Goal: Task Accomplishment & Management: Complete application form

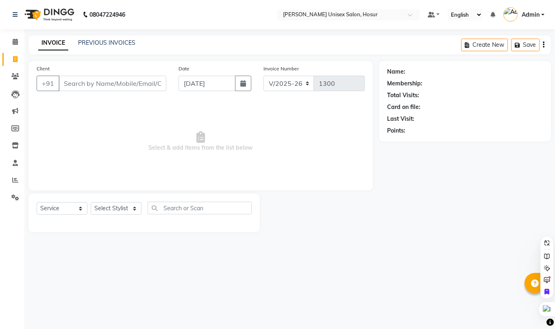
select select "6189"
select select "service"
select select "45674"
click at [91, 202] on select "Select Stylist [PERSON_NAME] [PERSON_NAME] Manager [PERSON_NAME] [PERSON_NAME] …" at bounding box center [116, 208] width 51 height 13
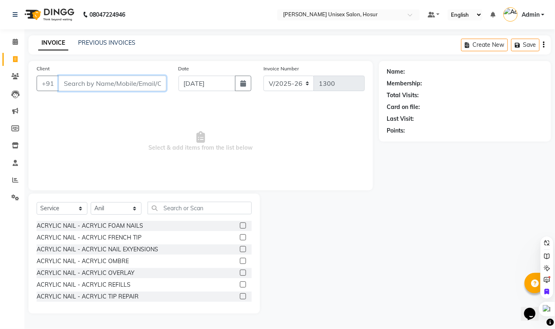
click at [115, 80] on input "Client" at bounding box center [113, 83] width 108 height 15
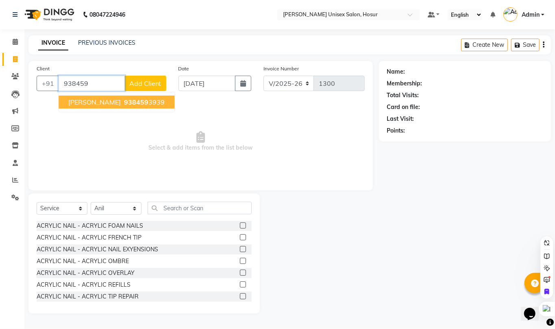
click at [124, 100] on span "938459" at bounding box center [136, 102] width 24 height 8
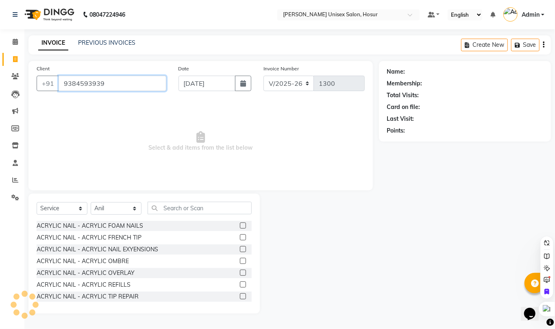
type input "9384593939"
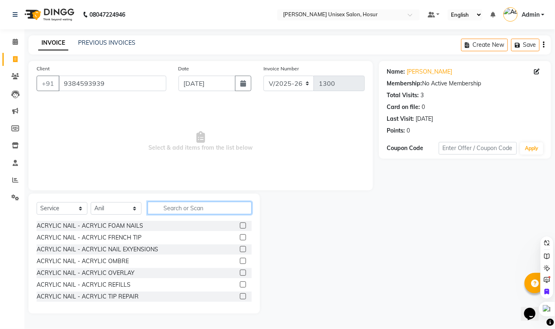
click at [207, 209] on input "text" at bounding box center [200, 208] width 104 height 13
click at [187, 211] on input "text" at bounding box center [200, 208] width 104 height 13
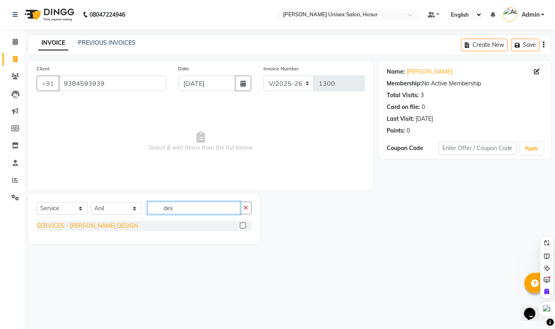
type input "des"
click at [92, 229] on div "SERVICES - [PERSON_NAME] DESIGN" at bounding box center [87, 226] width 101 height 9
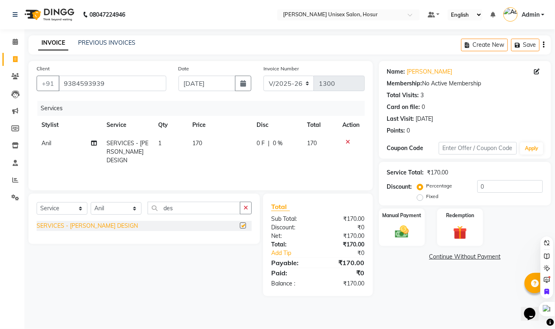
checkbox input "false"
drag, startPoint x: 201, startPoint y: 138, endPoint x: 220, endPoint y: 155, distance: 25.7
click at [203, 140] on td "170" at bounding box center [219, 151] width 64 height 35
select select "45674"
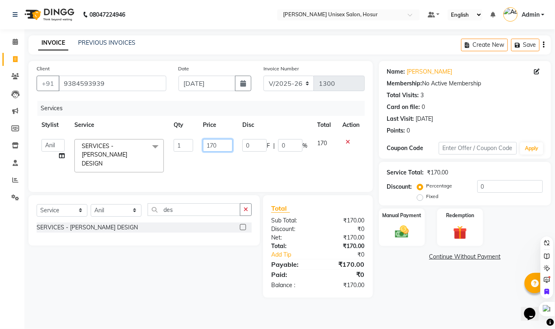
click at [225, 145] on input "170" at bounding box center [218, 145] width 30 height 13
type input "1"
type input "120"
click at [404, 241] on div "Manual Payment" at bounding box center [402, 227] width 48 height 39
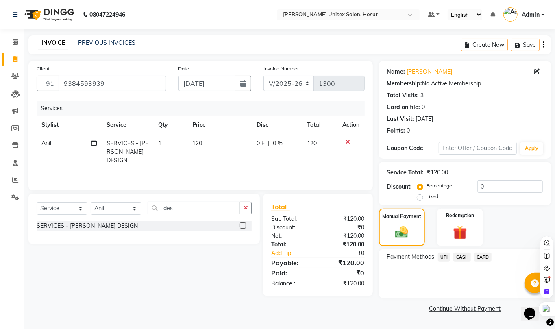
click at [483, 259] on span "CARD" at bounding box center [482, 257] width 17 height 9
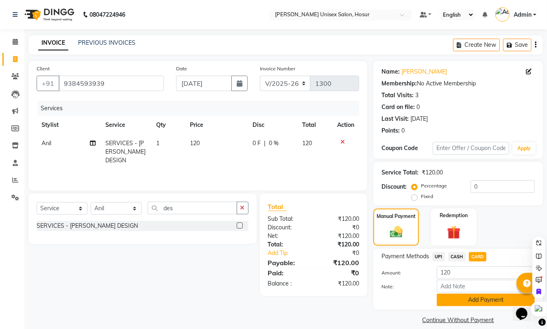
click at [490, 300] on button "Add Payment" at bounding box center [486, 300] width 98 height 13
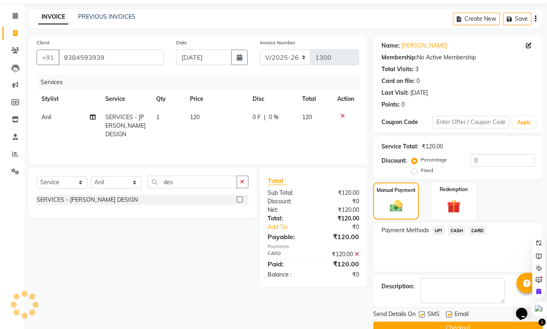
scroll to position [44, 0]
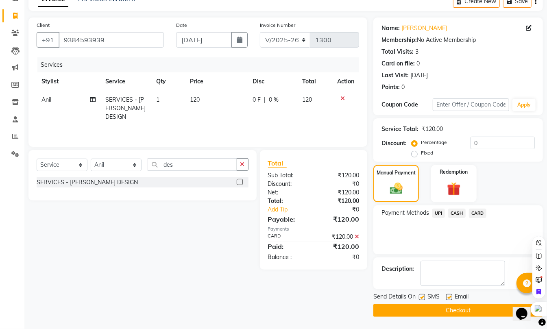
click at [473, 312] on button "Checkout" at bounding box center [458, 310] width 170 height 13
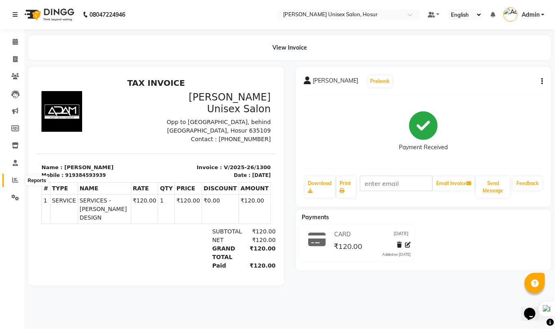
click at [15, 179] on icon at bounding box center [15, 180] width 6 height 6
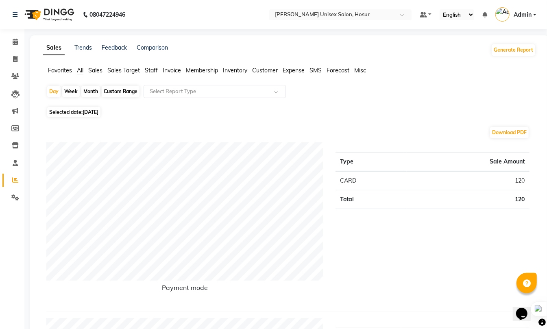
click at [15, 179] on icon at bounding box center [15, 180] width 6 height 6
click at [150, 68] on span "Staff" at bounding box center [151, 70] width 13 height 7
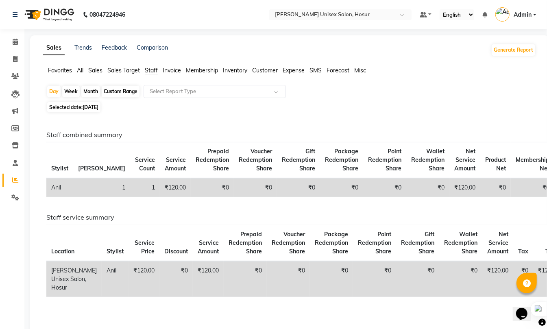
click at [85, 91] on div "Month" at bounding box center [90, 91] width 19 height 11
select select "9"
select select "2025"
click at [130, 188] on td "1" at bounding box center [145, 187] width 30 height 19
click at [87, 109] on span "[DATE]" at bounding box center [91, 107] width 16 height 6
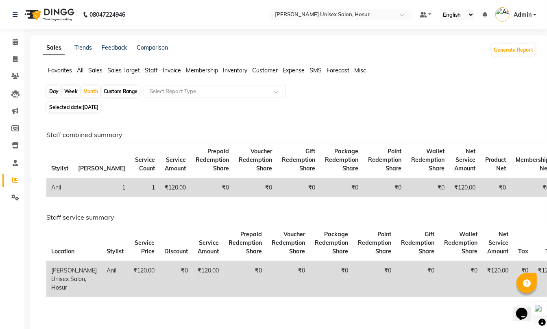
select select "9"
select select "2025"
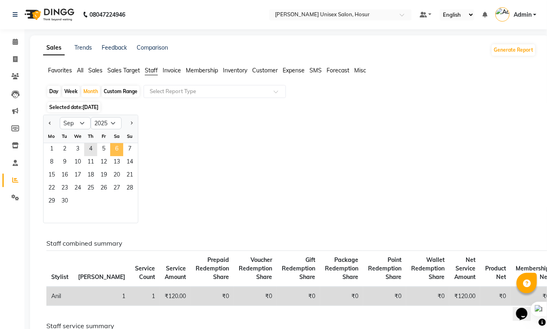
click at [110, 150] on span "6" at bounding box center [116, 149] width 13 height 13
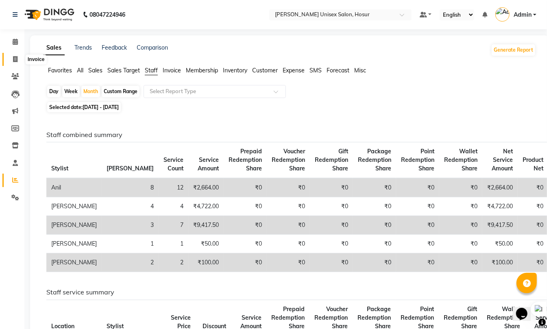
click at [19, 63] on span at bounding box center [15, 59] width 14 height 9
select select "service"
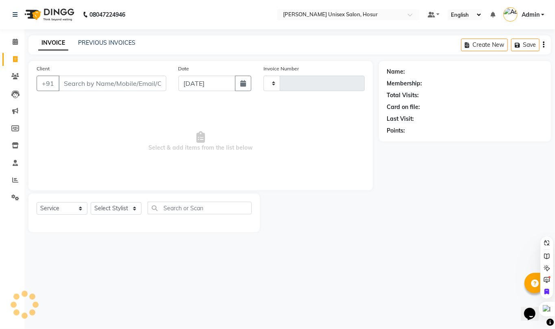
type input "1301"
select select "6189"
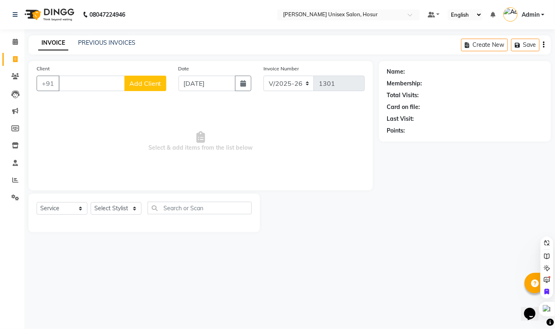
drag, startPoint x: 455, startPoint y: 6, endPoint x: 184, endPoint y: 31, distance: 271.7
click at [184, 31] on div "08047224946 Select Location × [PERSON_NAME] Unisex Salon, Hosur Default Panel M…" at bounding box center [277, 164] width 555 height 329
click at [98, 43] on link "PREVIOUS INVOICES" at bounding box center [106, 42] width 57 height 7
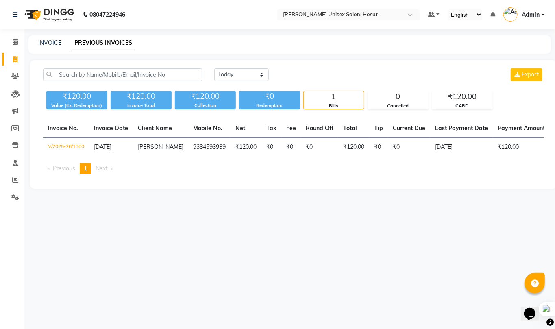
click at [324, 24] on nav "08047224946 Select Location × [PERSON_NAME] Unisex Salon, Hosur Default Panel M…" at bounding box center [277, 14] width 555 height 29
click at [325, 18] on input "text" at bounding box center [340, 15] width 118 height 8
